Goal: Information Seeking & Learning: Understand process/instructions

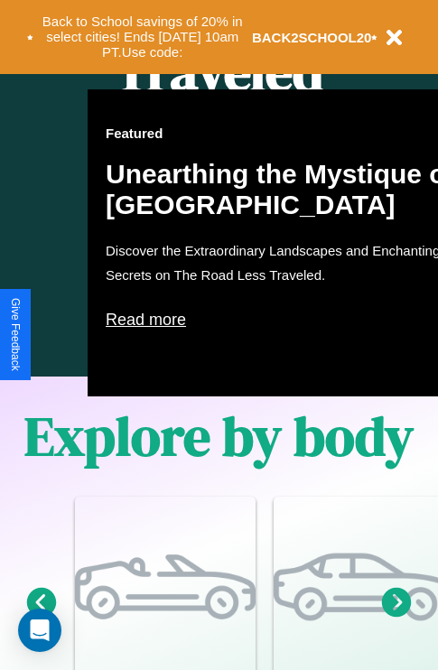
scroll to position [2187, 0]
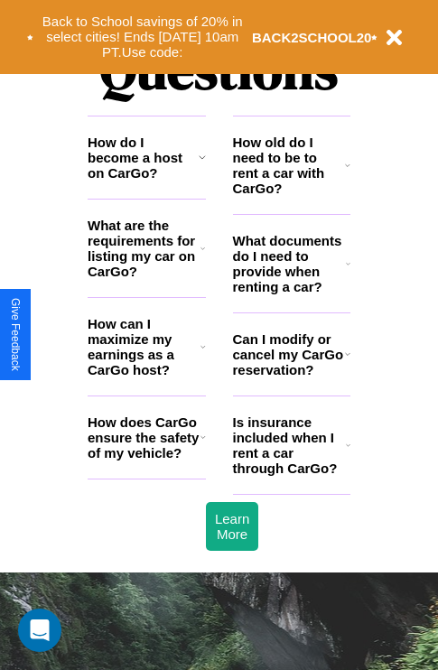
click at [146, 460] on h3 "How does CarGo ensure the safety of my vehicle?" at bounding box center [144, 437] width 113 height 46
click at [291, 377] on h3 "Can I modify or cancel my CarGo reservation?" at bounding box center [289, 354] width 112 height 46
click at [347, 361] on icon at bounding box center [347, 354] width 5 height 14
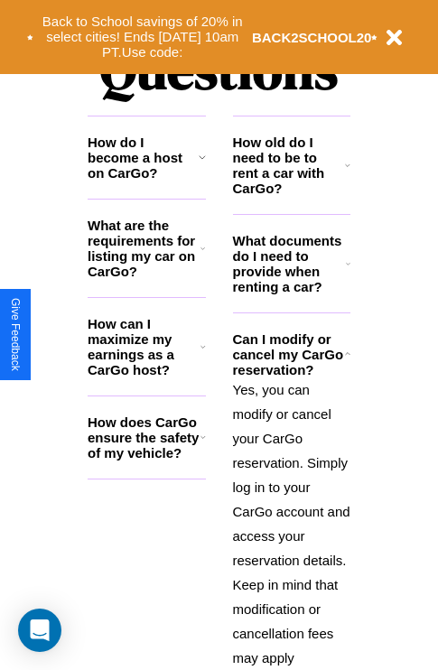
click at [347, 172] on icon at bounding box center [347, 165] width 5 height 14
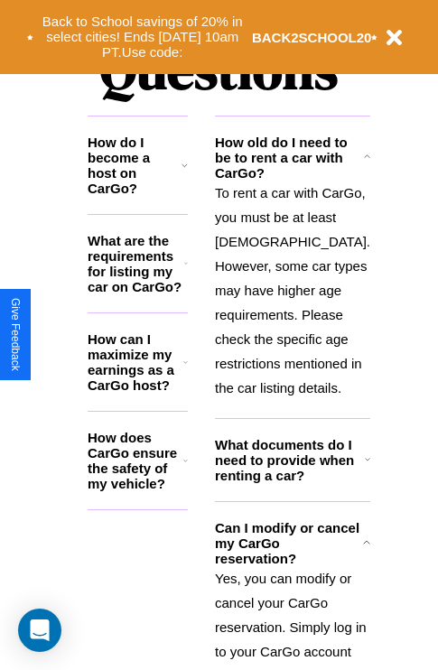
click at [291, 352] on p "To rent a car with CarGo, you must be at least [DEMOGRAPHIC_DATA]. However, som…" at bounding box center [292, 290] width 155 height 219
